Goal: Information Seeking & Learning: Learn about a topic

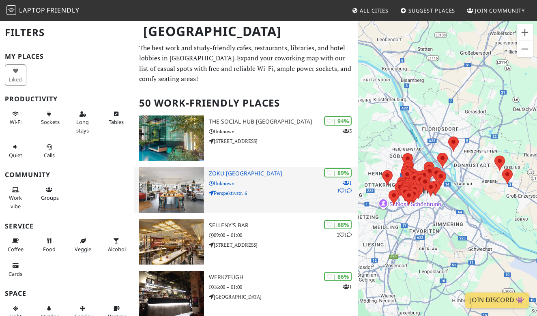
scroll to position [40, 0]
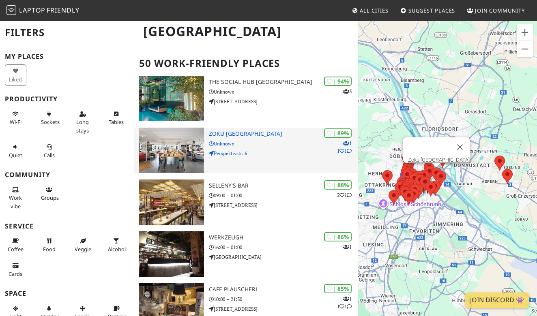
click at [184, 152] on img at bounding box center [171, 150] width 65 height 45
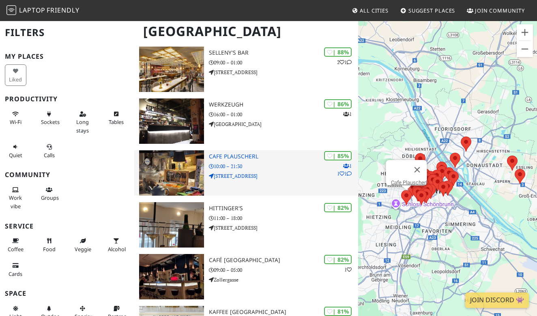
scroll to position [173, 0]
click at [178, 170] on img at bounding box center [171, 172] width 65 height 45
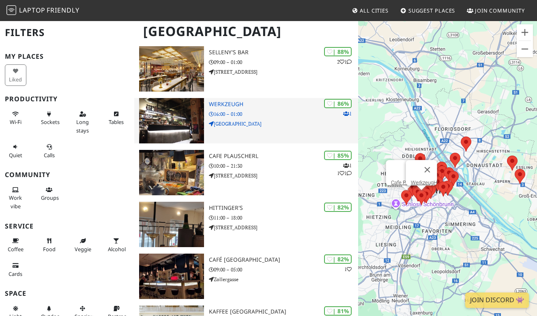
scroll to position [293, 0]
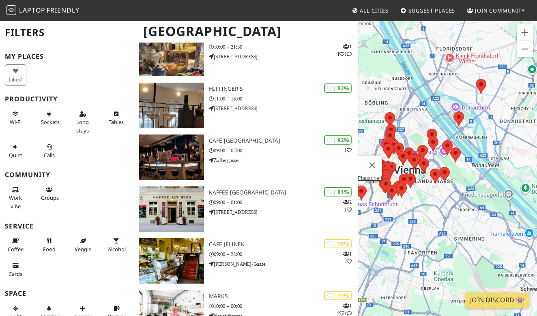
drag, startPoint x: 445, startPoint y: 158, endPoint x: 474, endPoint y: 155, distance: 28.9
click at [474, 155] on div "To navigate, press the arrow keys. Cafe Plauscherl" at bounding box center [447, 178] width 179 height 316
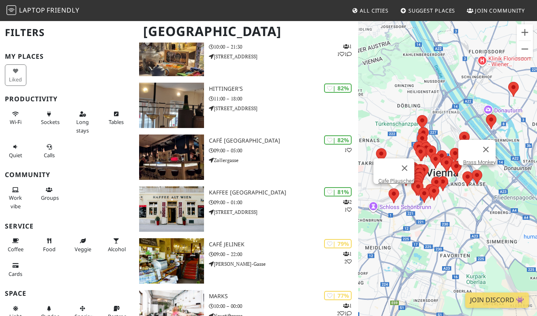
drag, startPoint x: 447, startPoint y: 176, endPoint x: 481, endPoint y: 179, distance: 33.4
click at [472, 170] on area at bounding box center [472, 170] width 0 height 0
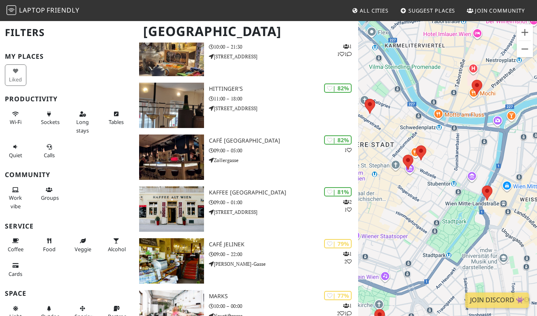
drag, startPoint x: 473, startPoint y: 168, endPoint x: 411, endPoint y: 151, distance: 64.2
click at [411, 151] on div "To navigate, press the arrow keys. Cafe Plauscherl" at bounding box center [447, 178] width 179 height 316
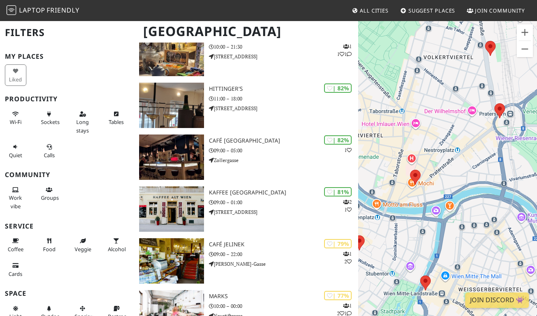
drag, startPoint x: 452, startPoint y: 88, endPoint x: 390, endPoint y: 179, distance: 110.6
click at [390, 179] on div "To navigate, press the arrow keys. Cafe Plauscherl" at bounding box center [447, 178] width 179 height 316
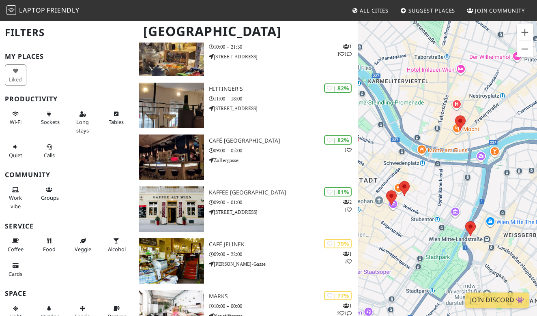
drag, startPoint x: 433, startPoint y: 157, endPoint x: 505, endPoint y: 100, distance: 91.5
click at [505, 100] on div "To navigate, press the arrow keys. Cafe Plauscherl" at bounding box center [447, 178] width 179 height 316
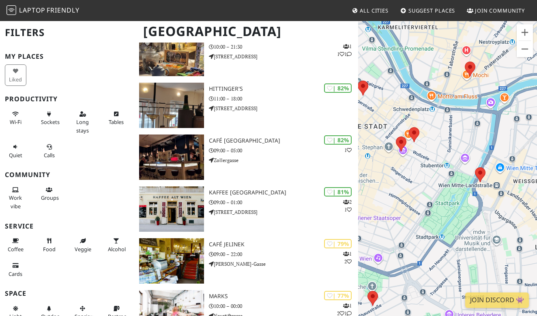
drag, startPoint x: 452, startPoint y: 179, endPoint x: 461, endPoint y: 124, distance: 56.4
click at [461, 124] on div "To navigate, press the arrow keys. Cafe Plauscherl" at bounding box center [447, 178] width 179 height 316
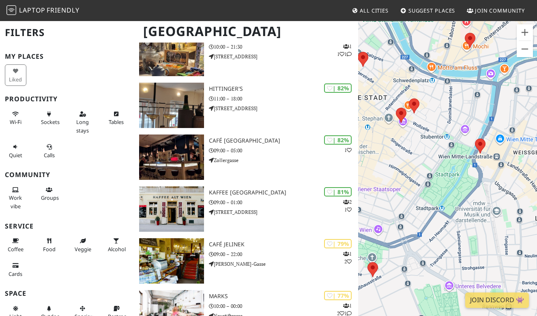
drag, startPoint x: 455, startPoint y: 186, endPoint x: 455, endPoint y: 157, distance: 29.2
click at [455, 157] on div "To navigate, press the arrow keys. Cafe Plauscherl" at bounding box center [447, 178] width 179 height 316
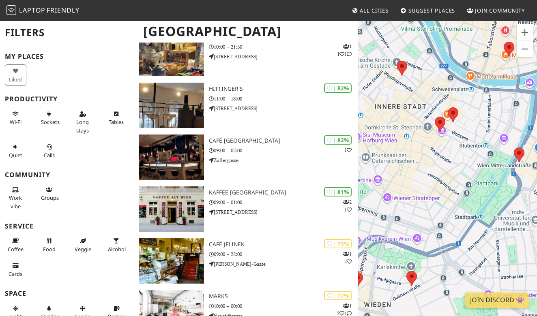
drag, startPoint x: 411, startPoint y: 151, endPoint x: 452, endPoint y: 160, distance: 41.5
click at [452, 160] on div "To navigate, press the arrow keys. Cafe Plauscherl" at bounding box center [447, 178] width 179 height 316
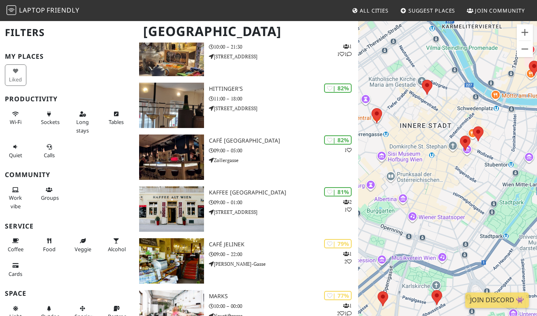
drag, startPoint x: 400, startPoint y: 108, endPoint x: 428, endPoint y: 128, distance: 34.2
click at [428, 128] on div "To navigate, press the arrow keys. Cafe Plauscherl" at bounding box center [447, 178] width 179 height 316
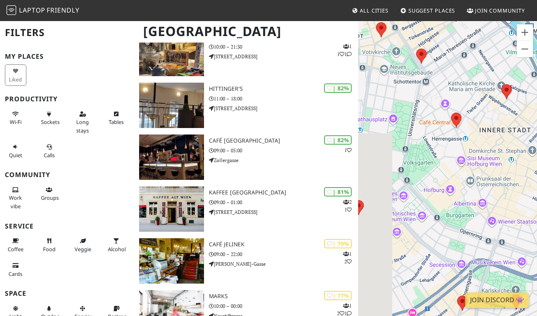
drag, startPoint x: 438, startPoint y: 162, endPoint x: 518, endPoint y: 166, distance: 80.0
click at [518, 166] on div "To navigate, press the arrow keys. Cafe Plauscherl" at bounding box center [447, 178] width 179 height 316
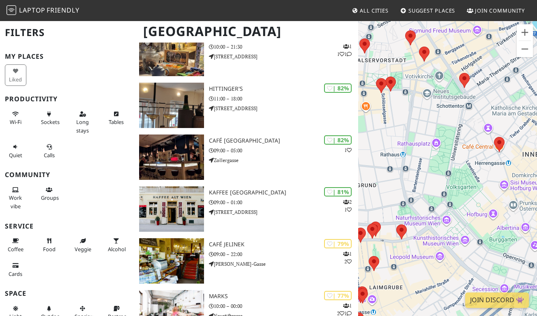
drag, startPoint x: 433, startPoint y: 138, endPoint x: 477, endPoint y: 163, distance: 50.7
click at [477, 163] on div "To navigate, press the arrow keys. Cafe Plauscherl" at bounding box center [447, 178] width 179 height 316
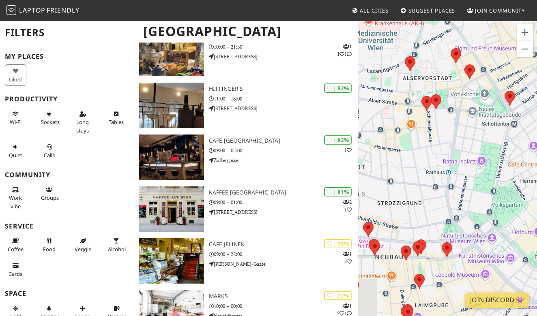
drag, startPoint x: 402, startPoint y: 137, endPoint x: 449, endPoint y: 156, distance: 50.8
click at [449, 156] on div "To navigate, press the arrow keys. Cafe Plauscherl" at bounding box center [447, 178] width 179 height 316
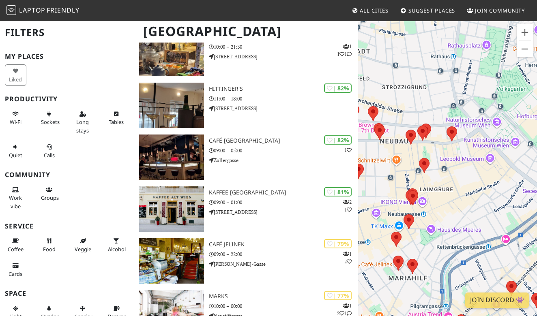
drag, startPoint x: 437, startPoint y: 186, endPoint x: 434, endPoint y: 114, distance: 72.3
click at [434, 114] on div "To navigate, press the arrow keys. Cafe Plauscherl" at bounding box center [447, 178] width 179 height 316
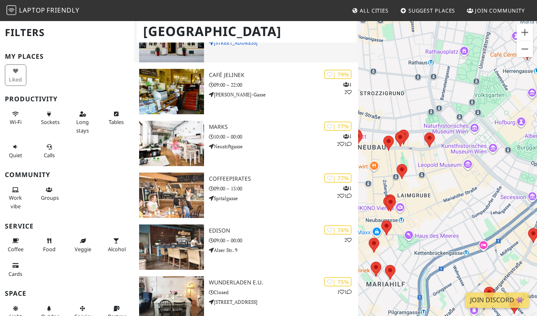
scroll to position [464, 0]
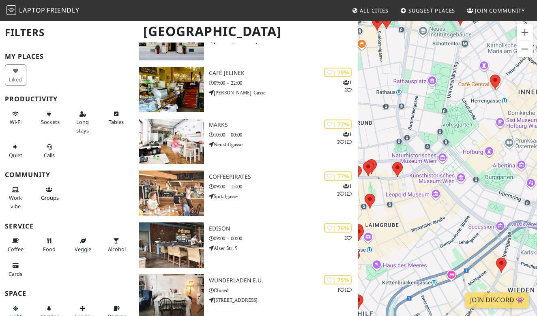
drag, startPoint x: 453, startPoint y: 192, endPoint x: 409, endPoint y: 88, distance: 113.6
click at [409, 88] on div "To navigate, press the arrow keys." at bounding box center [447, 178] width 179 height 316
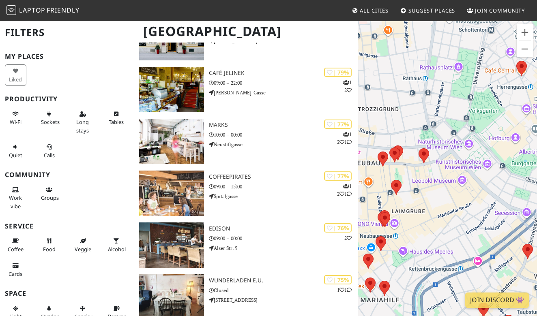
drag, startPoint x: 449, startPoint y: 139, endPoint x: 485, endPoint y: 108, distance: 47.2
click at [485, 108] on div "To navigate, press the arrow keys." at bounding box center [447, 178] width 179 height 316
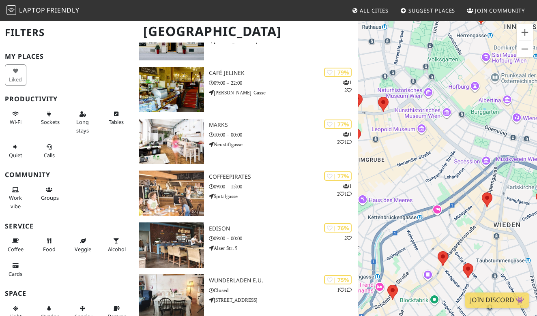
drag, startPoint x: 457, startPoint y: 158, endPoint x: 415, endPoint y: 105, distance: 68.1
click at [415, 105] on div "To navigate, press the arrow keys." at bounding box center [447, 178] width 179 height 316
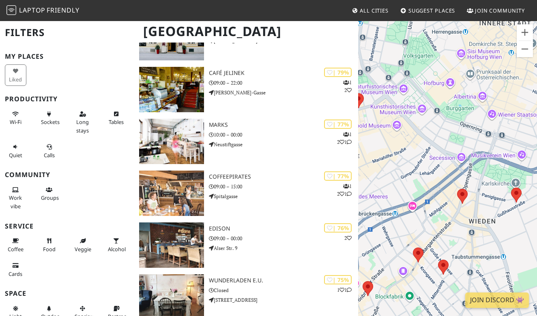
drag, startPoint x: 473, startPoint y: 157, endPoint x: 446, endPoint y: 153, distance: 27.4
click at [446, 153] on div "To navigate, press the arrow keys." at bounding box center [447, 178] width 179 height 316
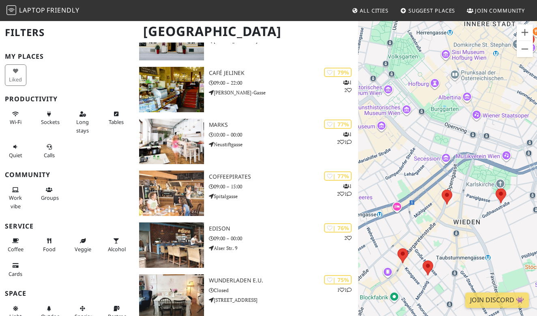
drag, startPoint x: 456, startPoint y: 193, endPoint x: 439, endPoint y: 194, distance: 16.2
click at [439, 194] on div "To navigate, press the arrow keys." at bounding box center [447, 178] width 179 height 316
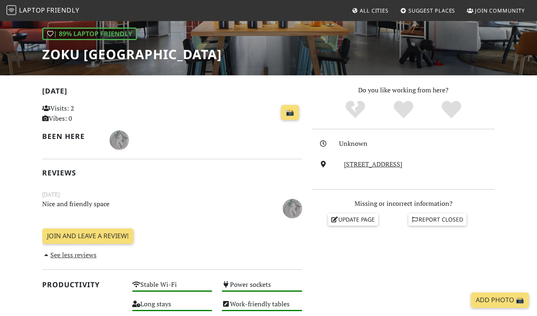
scroll to position [116, 0]
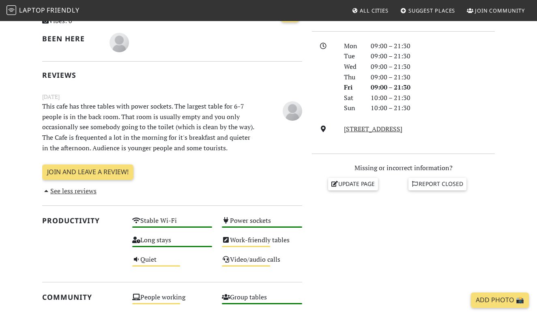
scroll to position [210, 0]
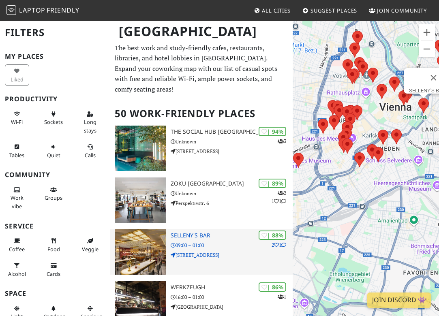
drag, startPoint x: 410, startPoint y: 154, endPoint x: 279, endPoint y: 245, distance: 159.2
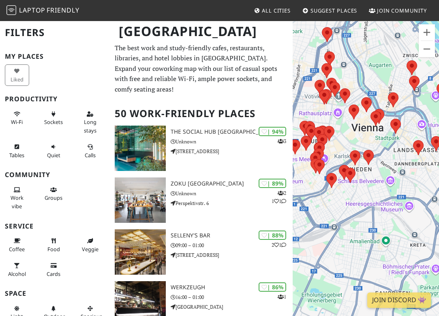
drag, startPoint x: 371, startPoint y: 180, endPoint x: 375, endPoint y: 199, distance: 19.5
click at [375, 199] on div "To navigate, press the arrow keys." at bounding box center [366, 178] width 146 height 316
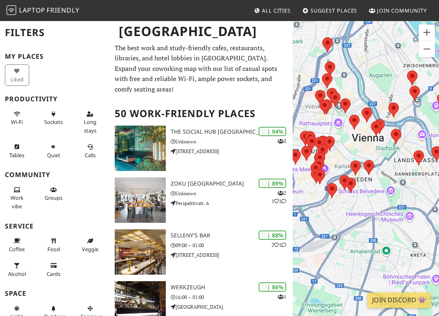
drag, startPoint x: 377, startPoint y: 176, endPoint x: 379, endPoint y: 187, distance: 10.6
click at [379, 187] on div "To navigate, press the arrow keys." at bounding box center [366, 178] width 146 height 316
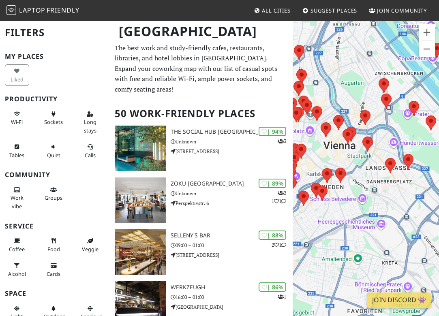
drag, startPoint x: 400, startPoint y: 184, endPoint x: 371, endPoint y: 191, distance: 30.2
click at [371, 191] on div "To navigate, press the arrow keys." at bounding box center [366, 178] width 146 height 316
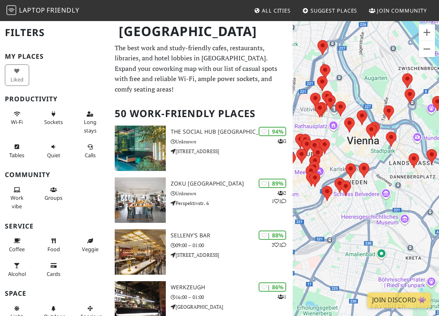
drag, startPoint x: 344, startPoint y: 187, endPoint x: 373, endPoint y: 206, distance: 34.2
click at [373, 206] on div "To navigate, press the arrow keys." at bounding box center [366, 178] width 146 height 316
click at [360, 127] on div "To navigate, press the arrow keys." at bounding box center [366, 178] width 146 height 316
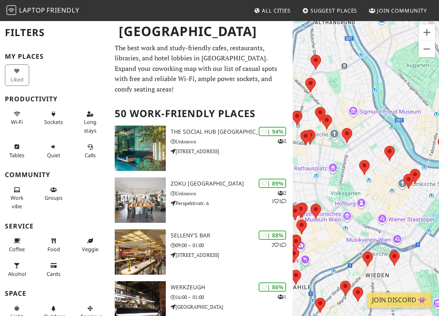
drag, startPoint x: 324, startPoint y: 153, endPoint x: 378, endPoint y: 139, distance: 55.6
click at [378, 139] on div "To navigate, press the arrow keys." at bounding box center [366, 178] width 146 height 316
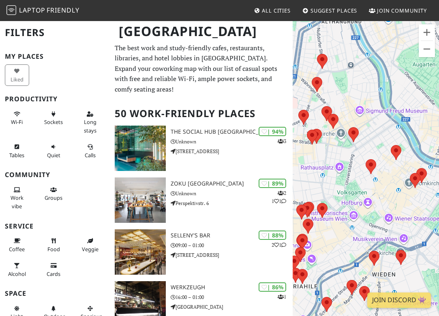
drag, startPoint x: 365, startPoint y: 144, endPoint x: 371, endPoint y: 143, distance: 6.1
click at [371, 143] on div "To navigate, press the arrow keys." at bounding box center [366, 178] width 146 height 316
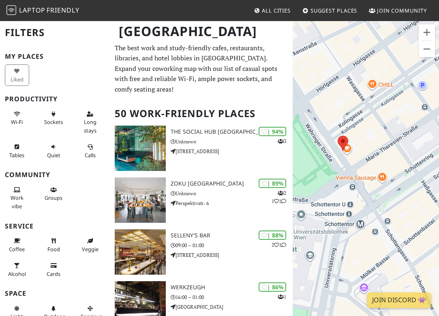
drag, startPoint x: 320, startPoint y: 160, endPoint x: 374, endPoint y: 144, distance: 55.5
click at [374, 144] on div "To navigate, press the arrow keys." at bounding box center [366, 178] width 146 height 316
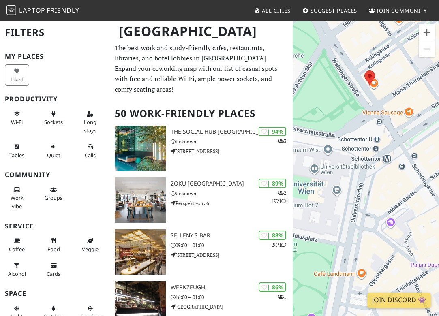
drag, startPoint x: 373, startPoint y: 179, endPoint x: 400, endPoint y: 112, distance: 71.7
click at [400, 112] on div "To navigate, press the arrow keys." at bounding box center [366, 178] width 146 height 316
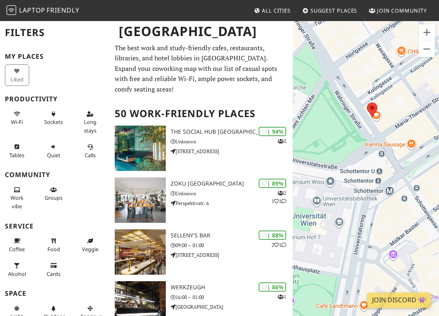
drag, startPoint x: 382, startPoint y: 153, endPoint x: 385, endPoint y: 185, distance: 32.2
click at [385, 185] on div "To navigate, press the arrow keys." at bounding box center [366, 178] width 146 height 316
